Goal: Navigation & Orientation: Find specific page/section

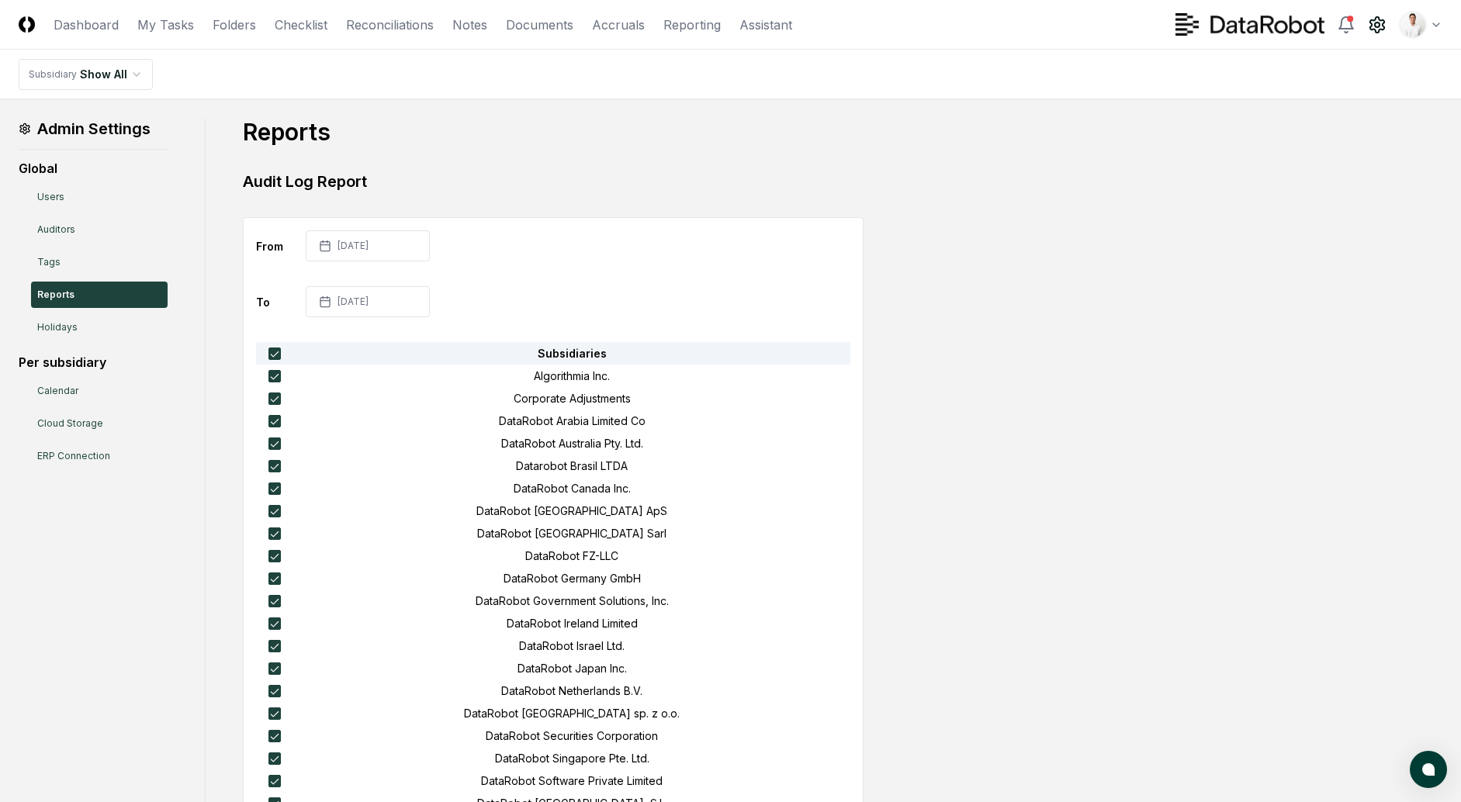
scroll to position [1057, 0]
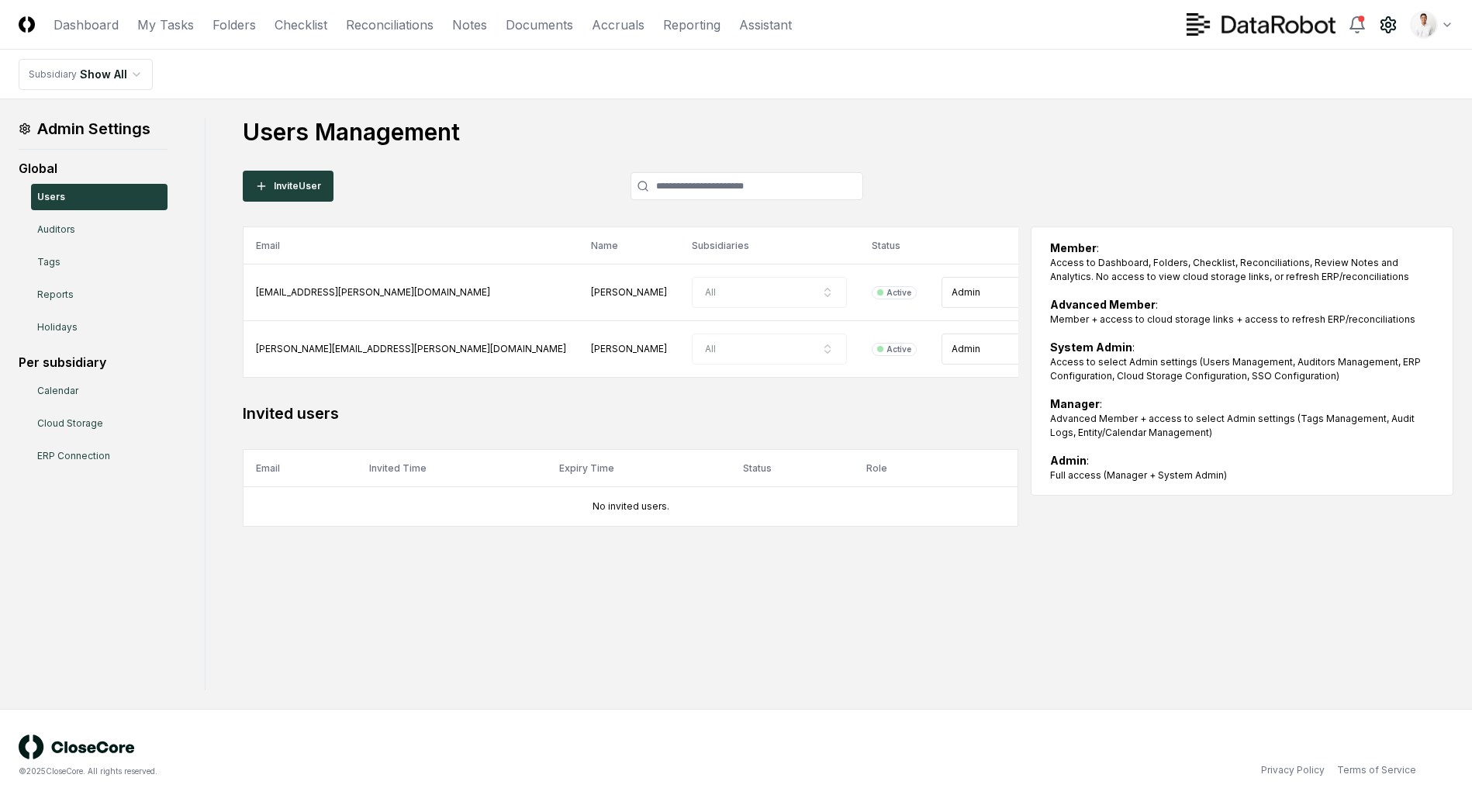
click at [1246, 133] on h1 "Users Management" at bounding box center [848, 132] width 1211 height 28
click at [1195, 102] on main "Admin Settings Global Users Auditors Tags Reports Holidays Per subsidiary Calen…" at bounding box center [736, 404] width 1472 height 610
click at [1094, 107] on main "Admin Settings Global Users Auditors Tags Reports Holidays Per subsidiary Calen…" at bounding box center [736, 404] width 1472 height 610
click at [1066, 126] on h1 "Users Management" at bounding box center [848, 132] width 1211 height 28
click at [310, 25] on link "Checklist" at bounding box center [301, 25] width 53 height 19
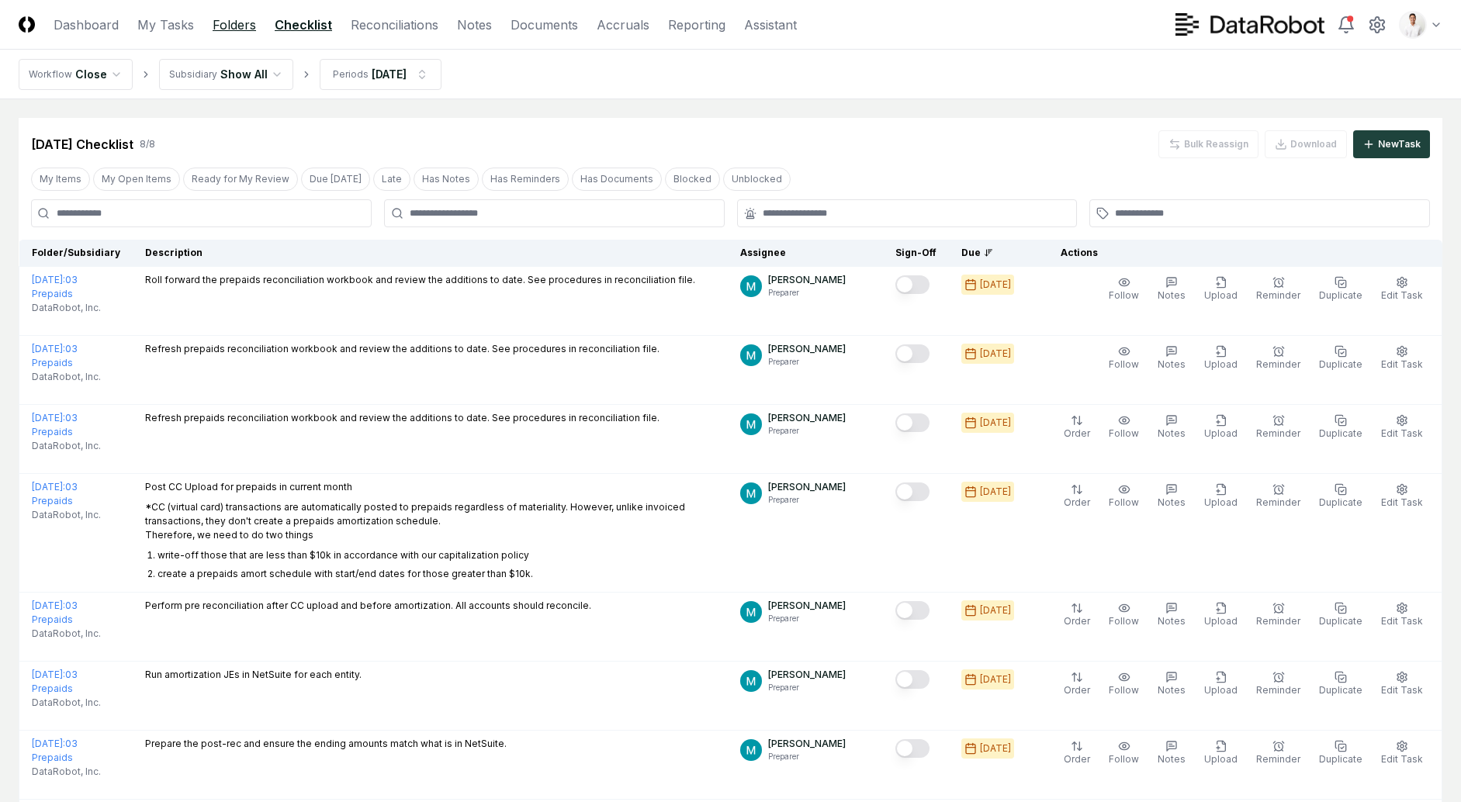
drag, startPoint x: 611, startPoint y: 115, endPoint x: 218, endPoint y: 27, distance: 403.0
click at [218, 27] on div "CloseCore Dashboard My Tasks Folders Checklist Reconciliations Notes Documents …" at bounding box center [730, 490] width 1461 height 981
click at [227, 30] on link "Folders" at bounding box center [234, 25] width 43 height 19
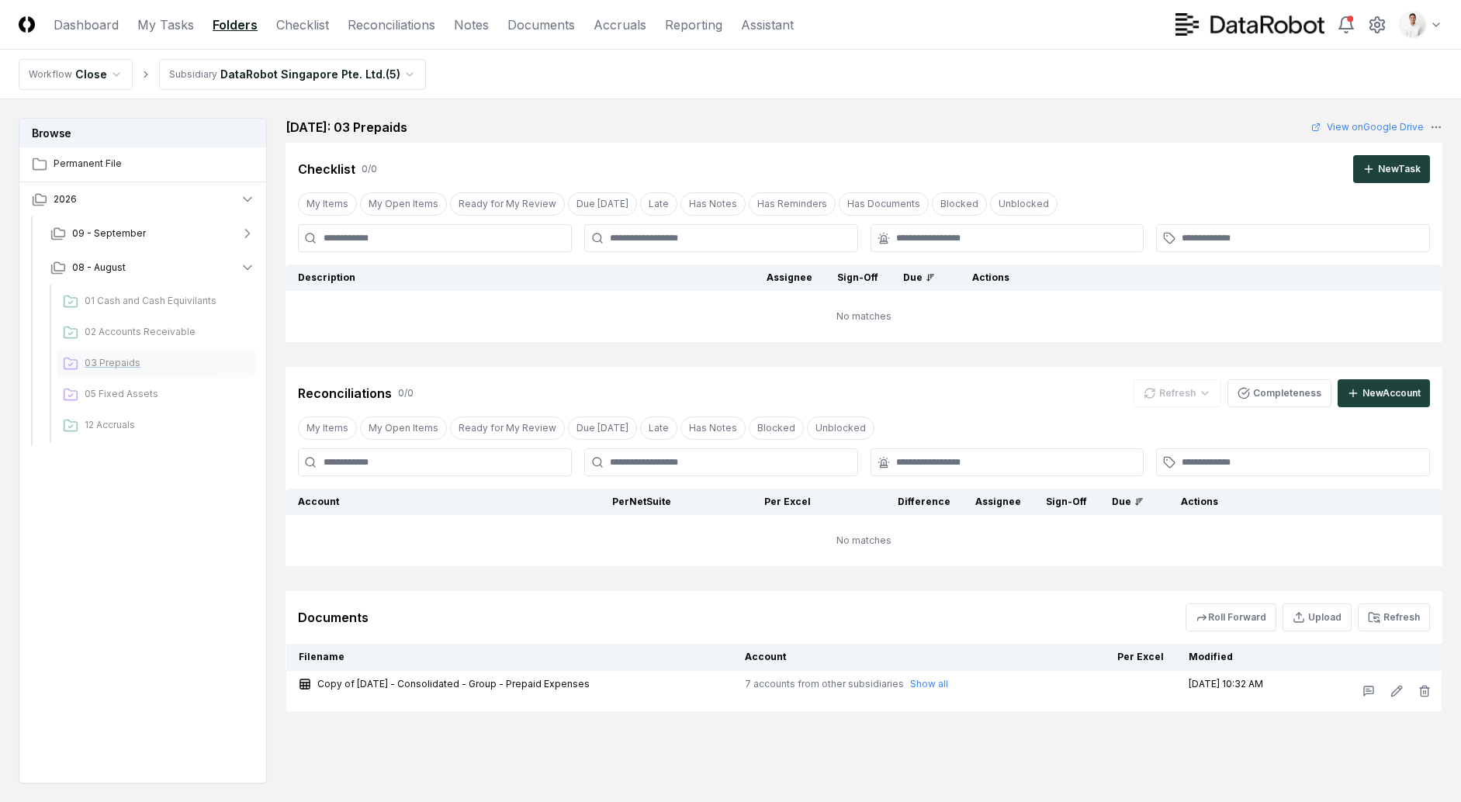
click at [126, 360] on span "03 Prepaids" at bounding box center [167, 363] width 164 height 14
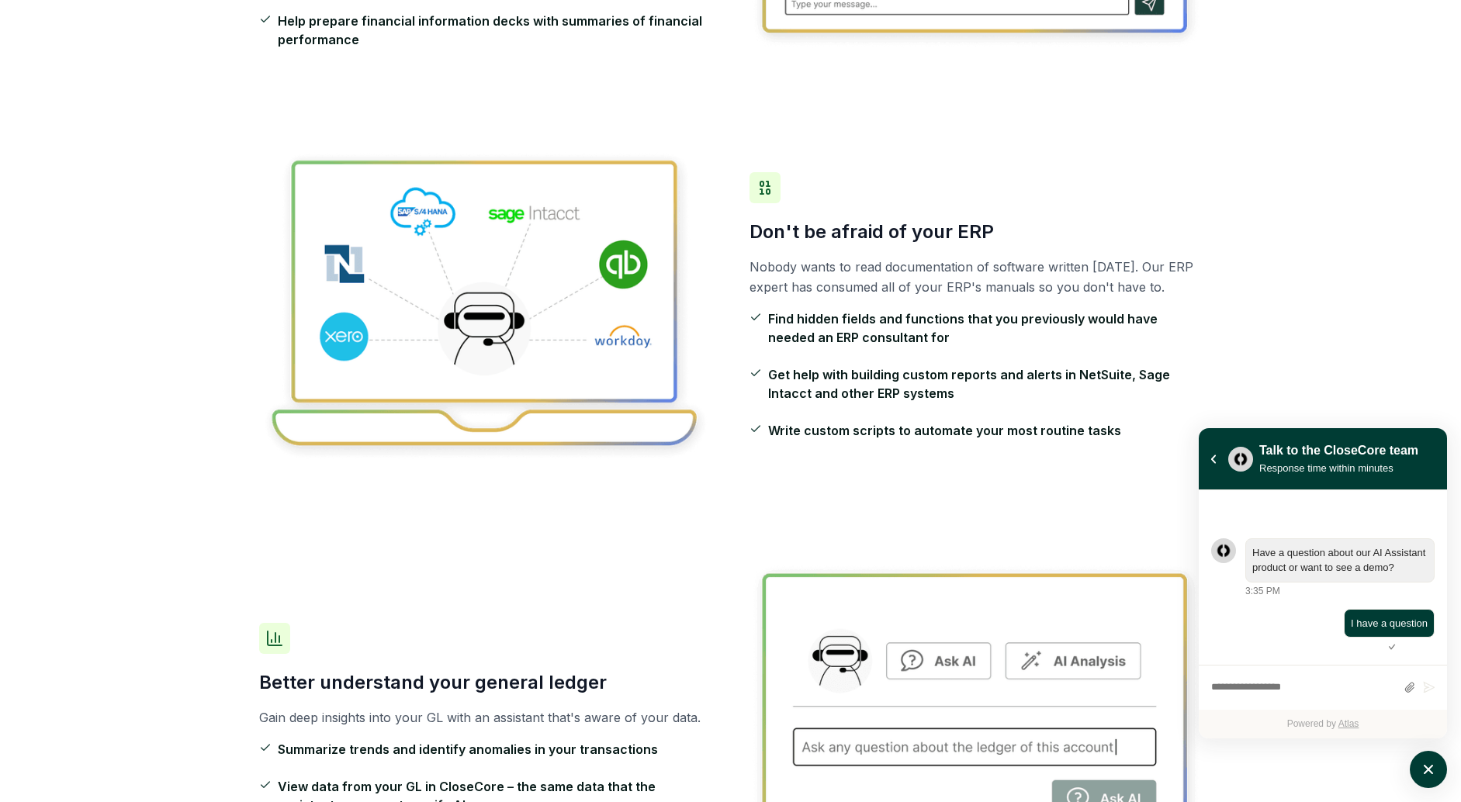
scroll to position [708, 0]
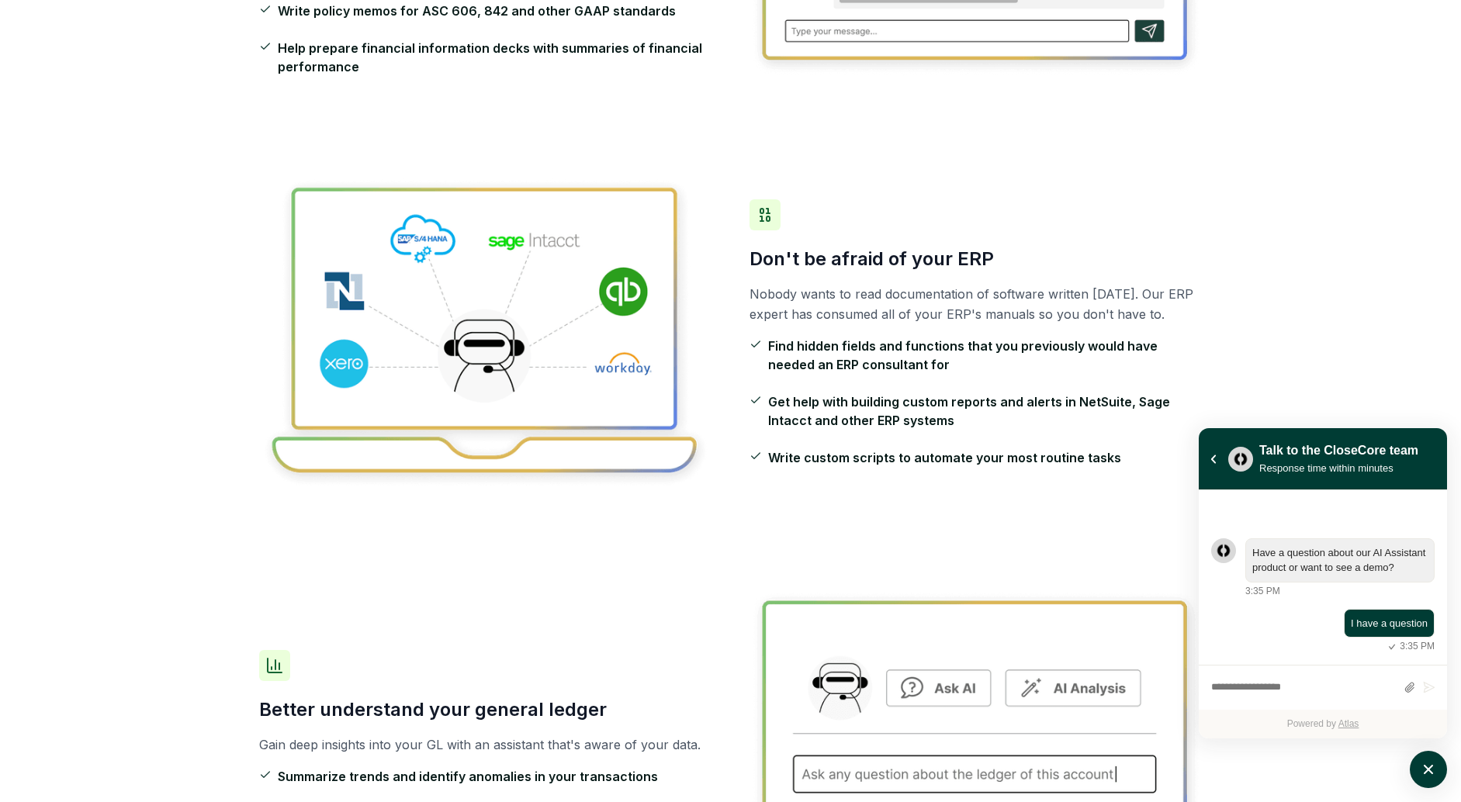
click at [964, 132] on div "Don't be afraid of your ERP Nobody wants to read documentation of software writ…" at bounding box center [730, 332] width 943 height 413
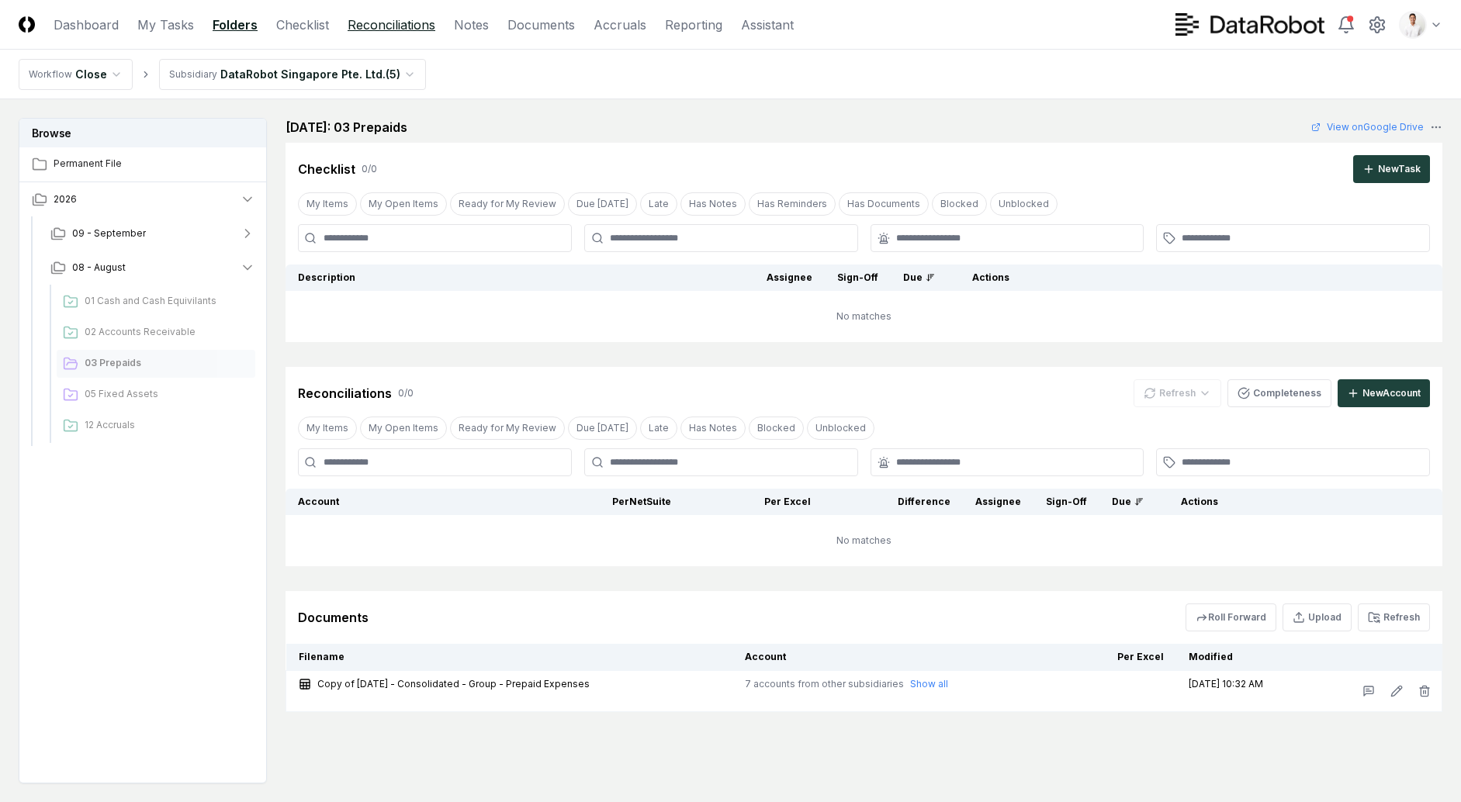
click at [390, 24] on link "Reconciliations" at bounding box center [392, 25] width 88 height 19
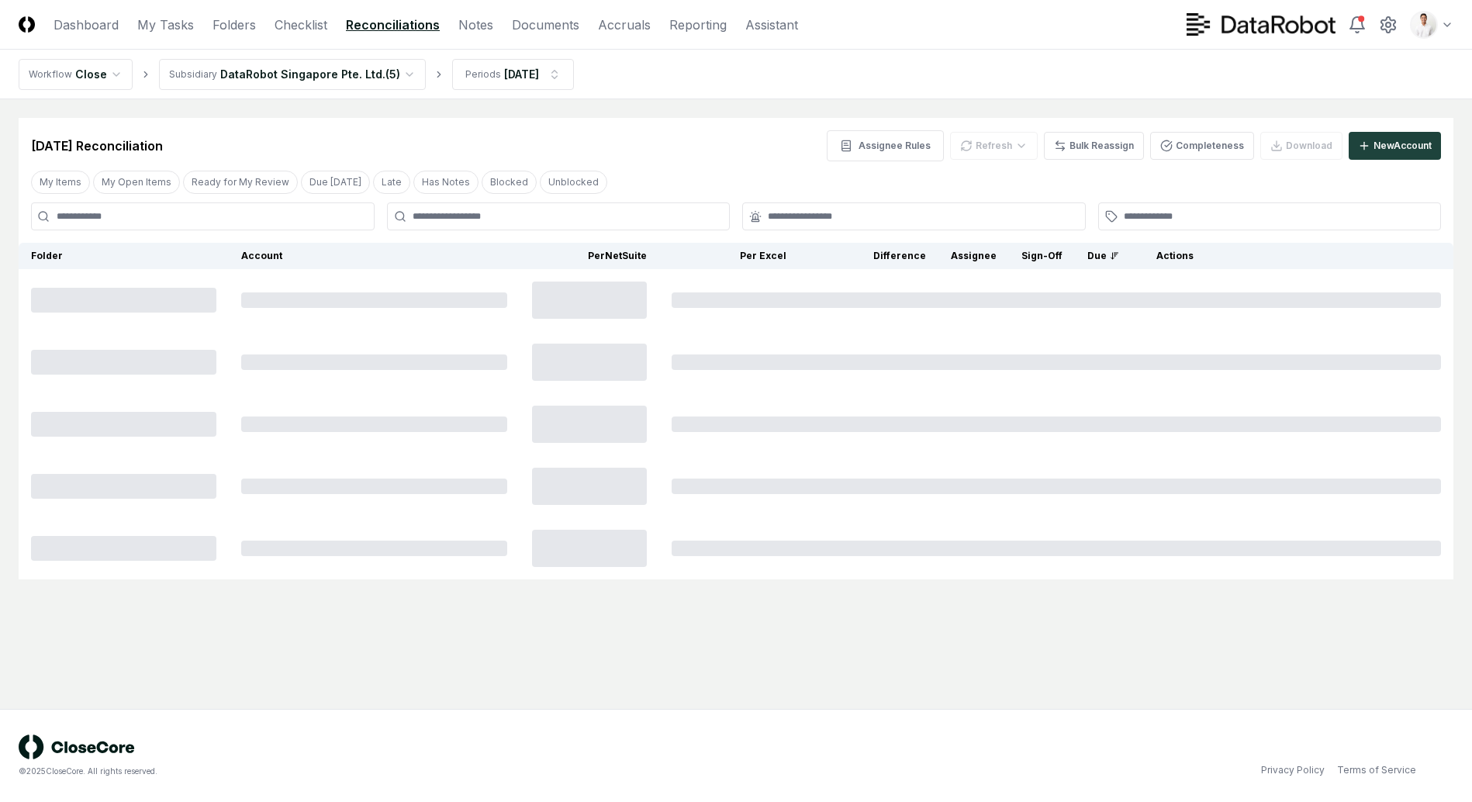
click at [347, 69] on html "CloseCore Dashboard My Tasks Folders Checklist Reconciliations Notes Documents …" at bounding box center [736, 401] width 1472 height 802
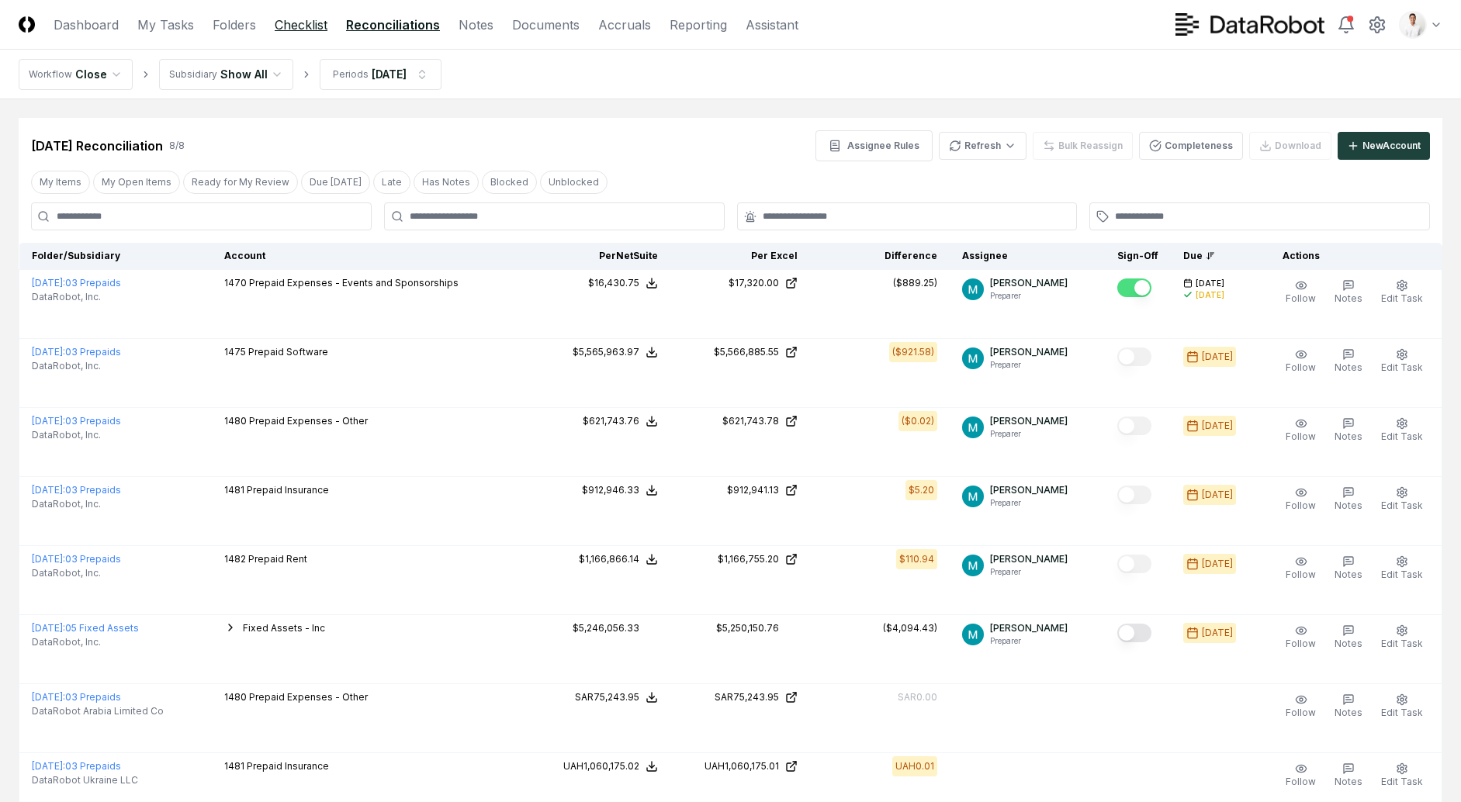
click at [316, 25] on link "Checklist" at bounding box center [301, 25] width 53 height 19
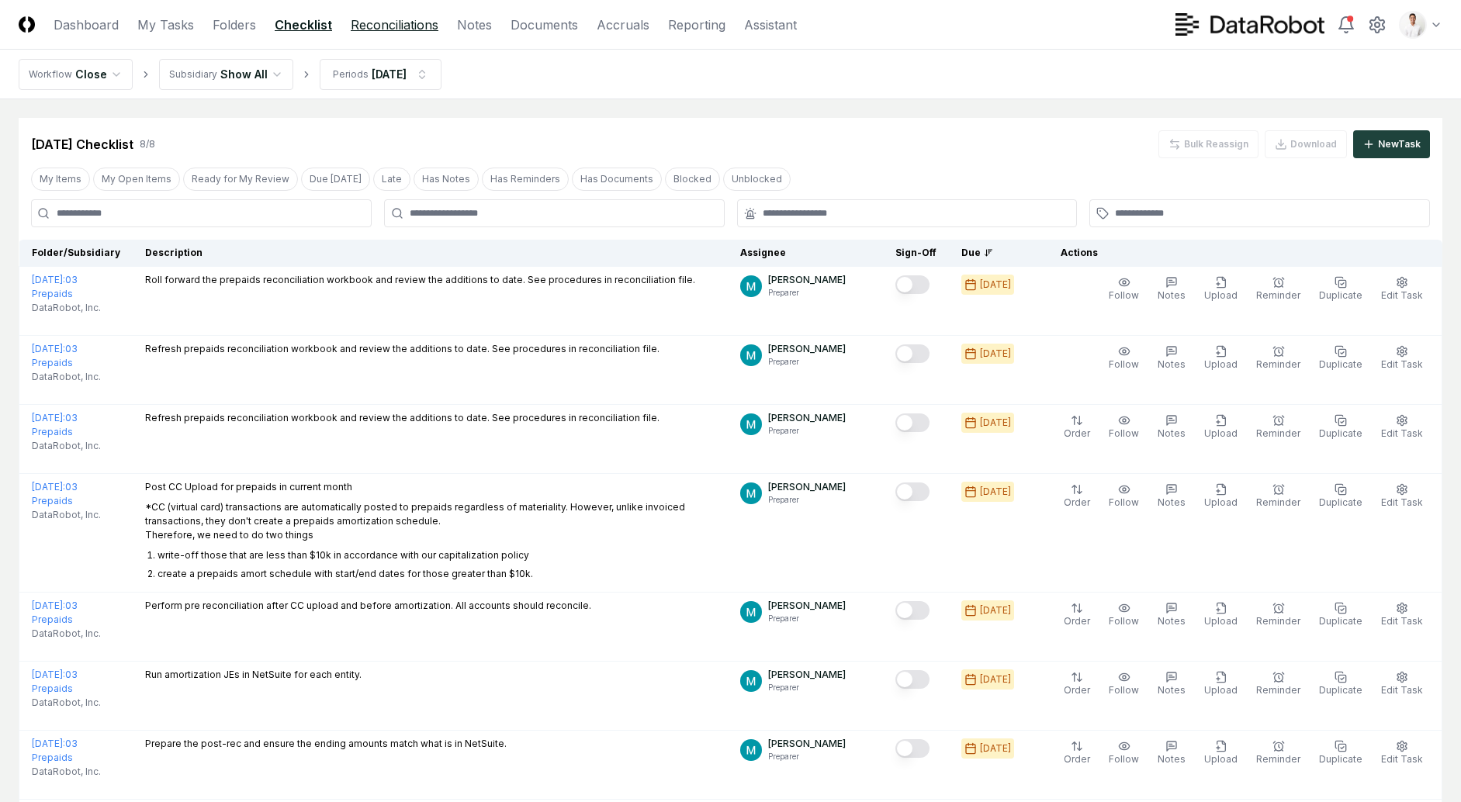
click at [406, 27] on link "Reconciliations" at bounding box center [395, 25] width 88 height 19
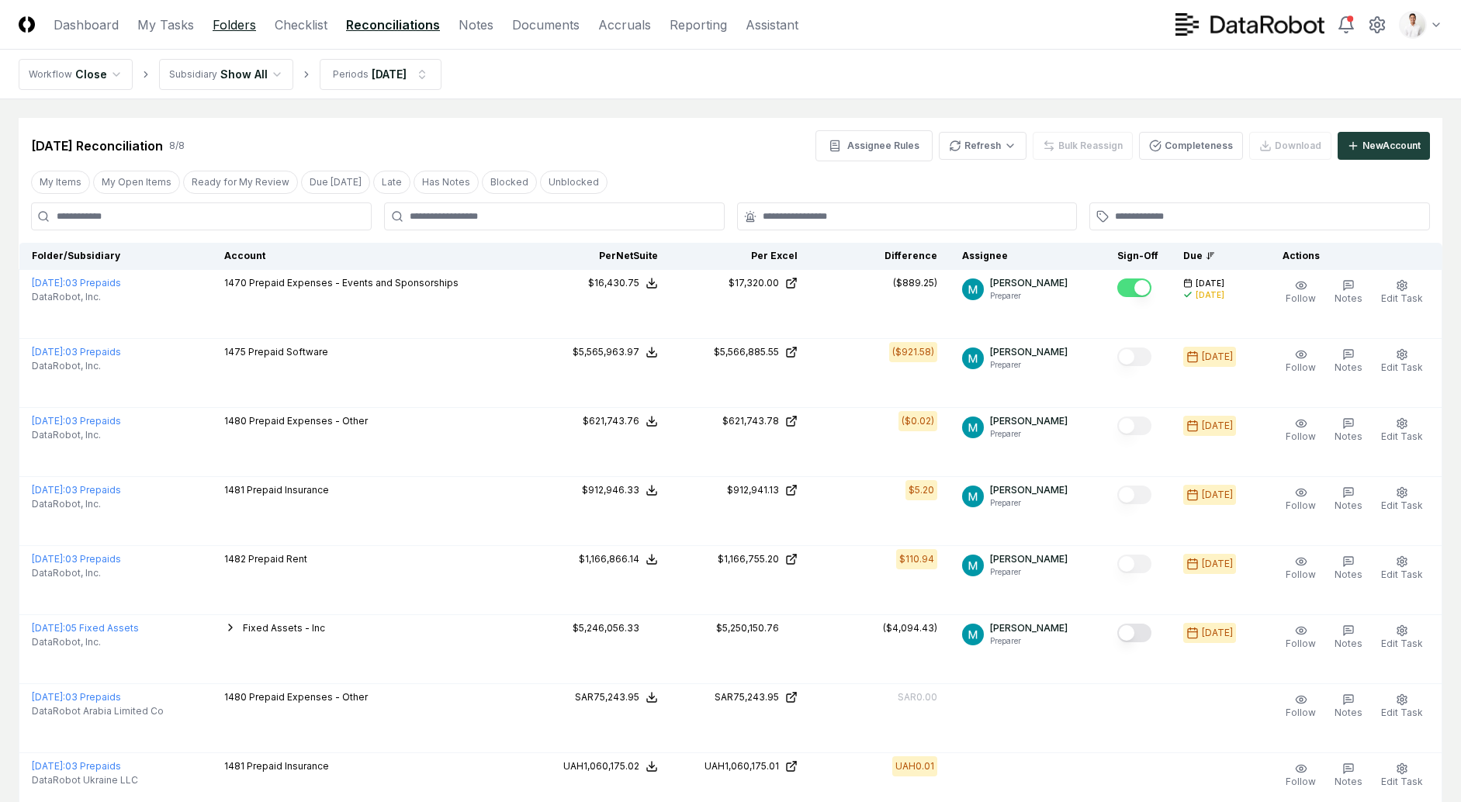
click at [213, 26] on link "Folders" at bounding box center [234, 25] width 43 height 19
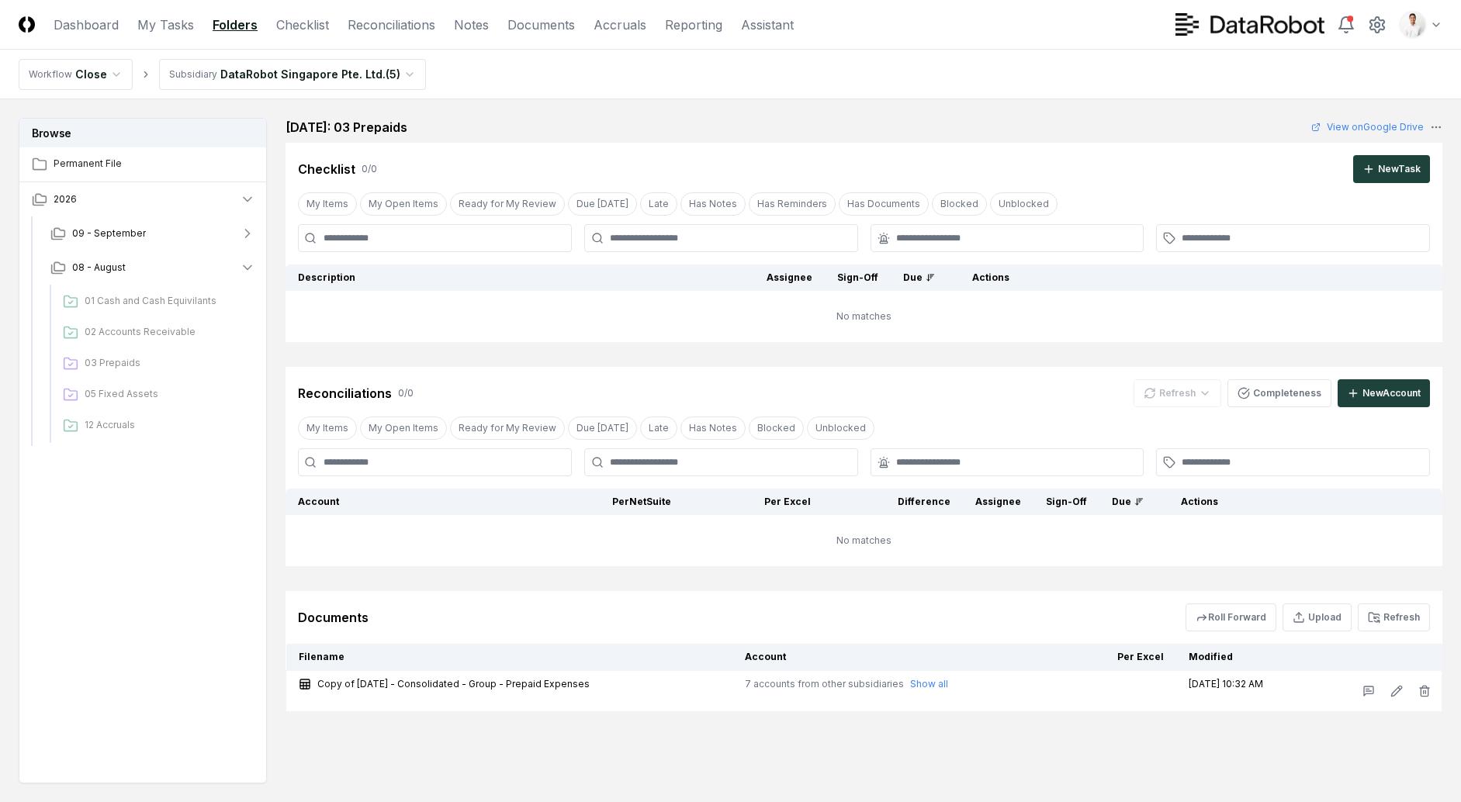
click at [334, 80] on html "CloseCore Dashboard My Tasks Folders Checklist Reconciliations Notes Documents …" at bounding box center [730, 447] width 1461 height 895
click at [375, 28] on link "Reconciliations" at bounding box center [392, 25] width 88 height 19
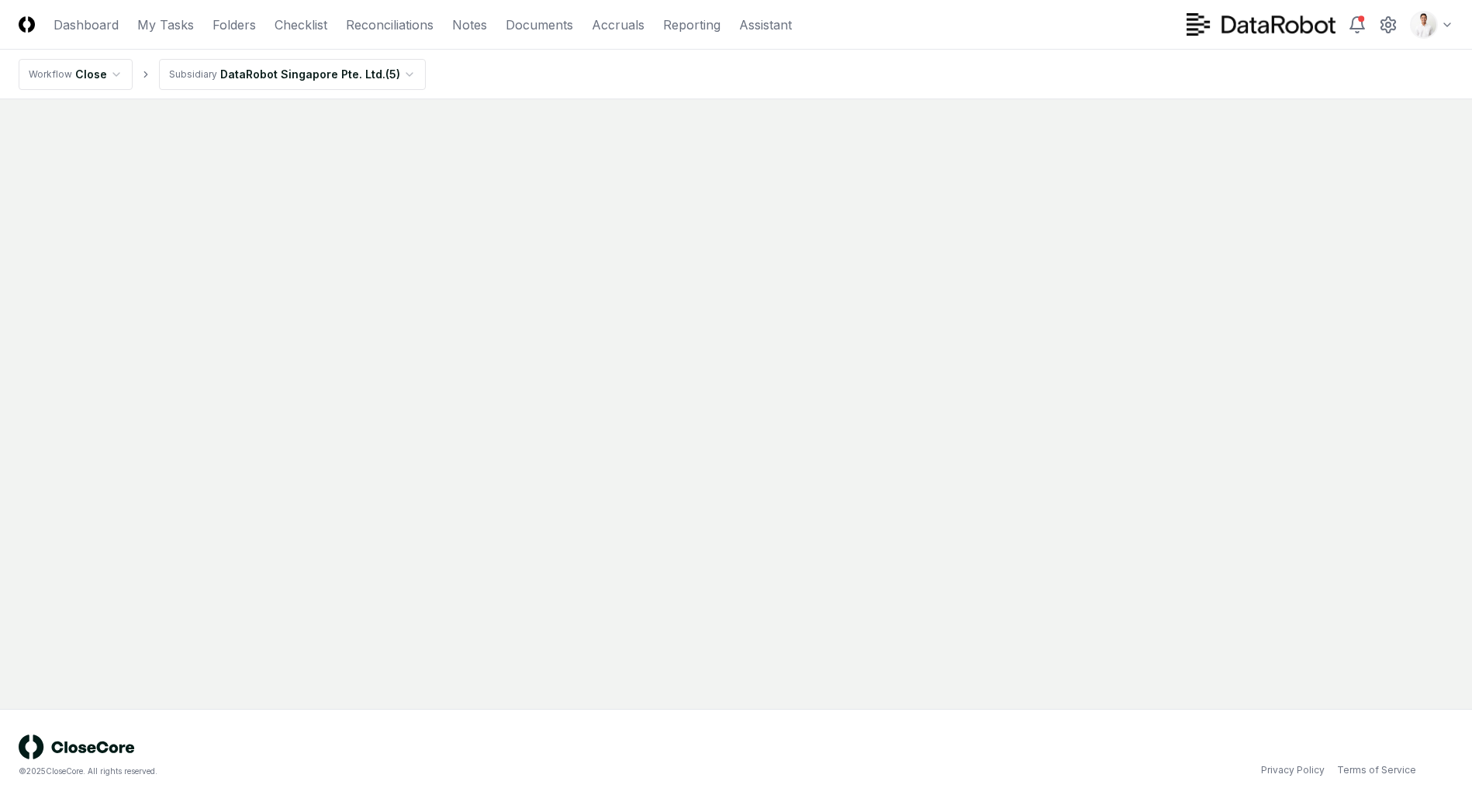
click at [384, 71] on html "CloseCore Dashboard My Tasks Folders Checklist Reconciliations Notes Documents …" at bounding box center [736, 401] width 1472 height 802
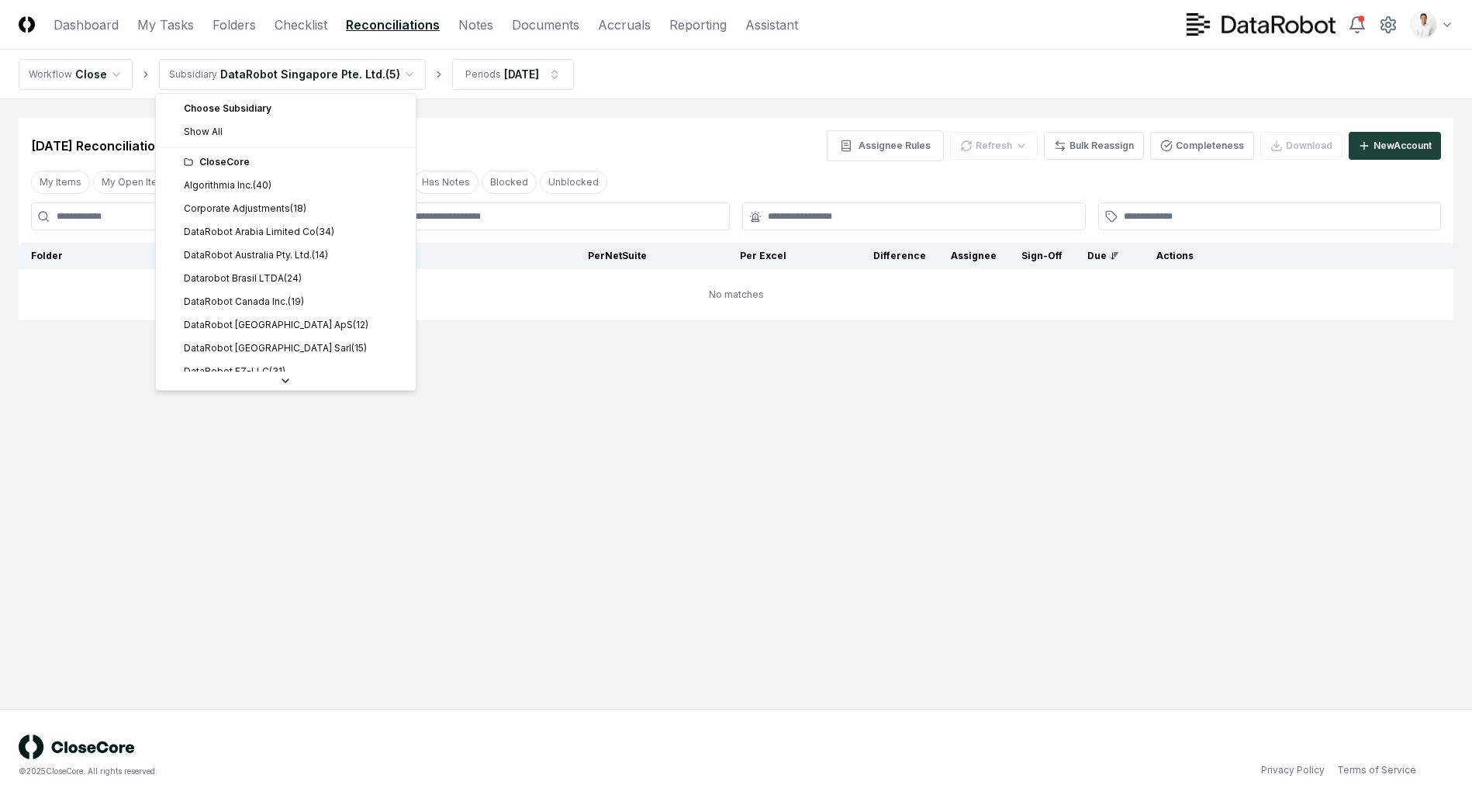
click at [299, 144] on div "Choose Subsidiary Show All" at bounding box center [286, 122] width 254 height 50
